Goal: Information Seeking & Learning: Learn about a topic

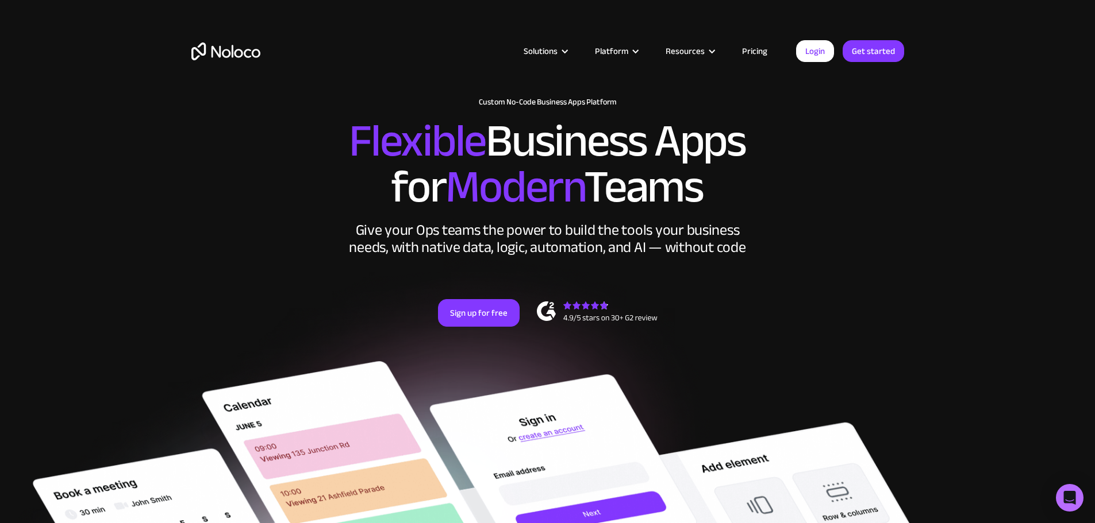
click at [761, 50] on link "Pricing" at bounding box center [754, 51] width 54 height 15
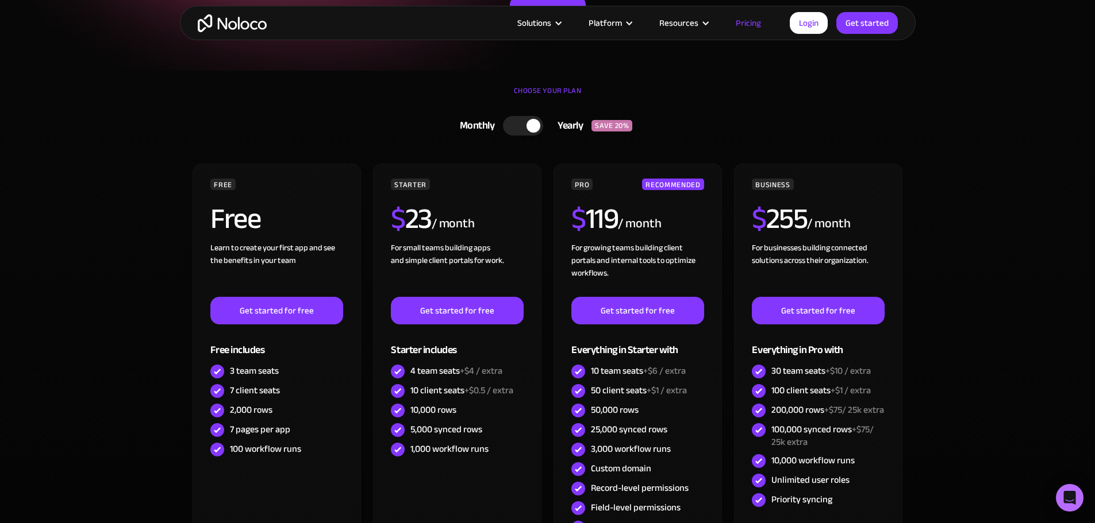
scroll to position [219, 0]
